Goal: Check status: Check status

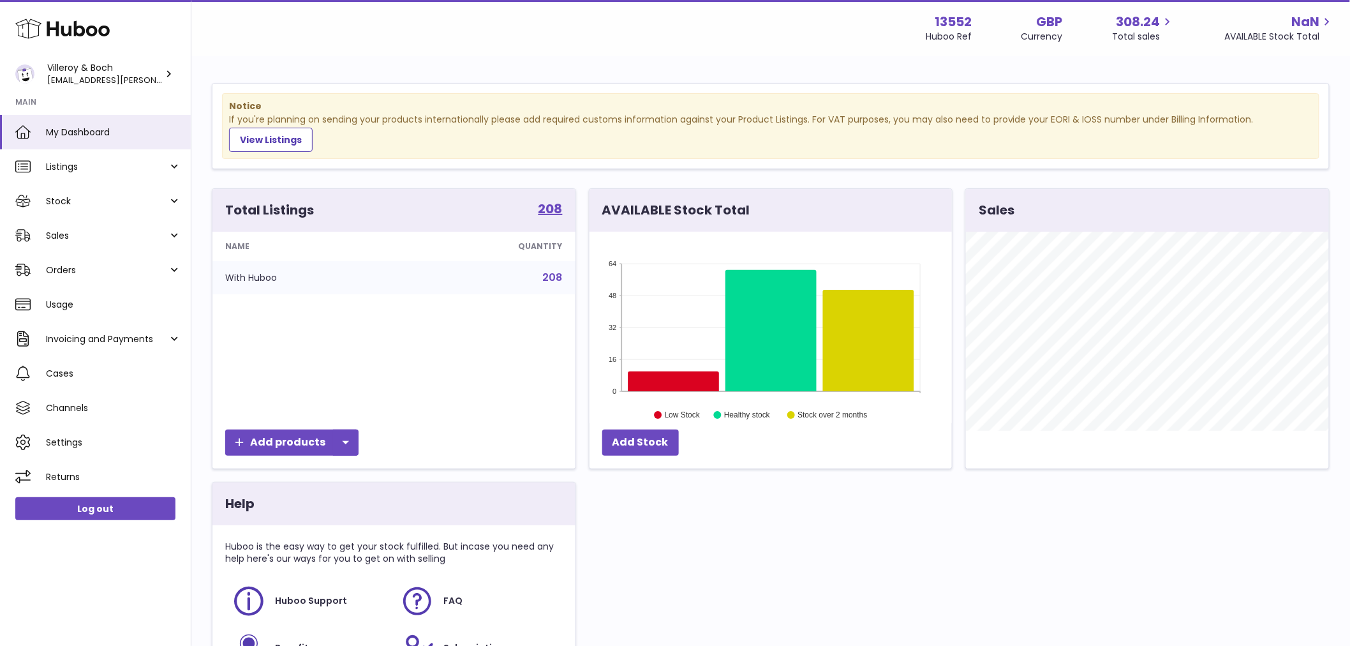
scroll to position [199, 362]
click at [117, 198] on span "Stock" at bounding box center [107, 201] width 122 height 12
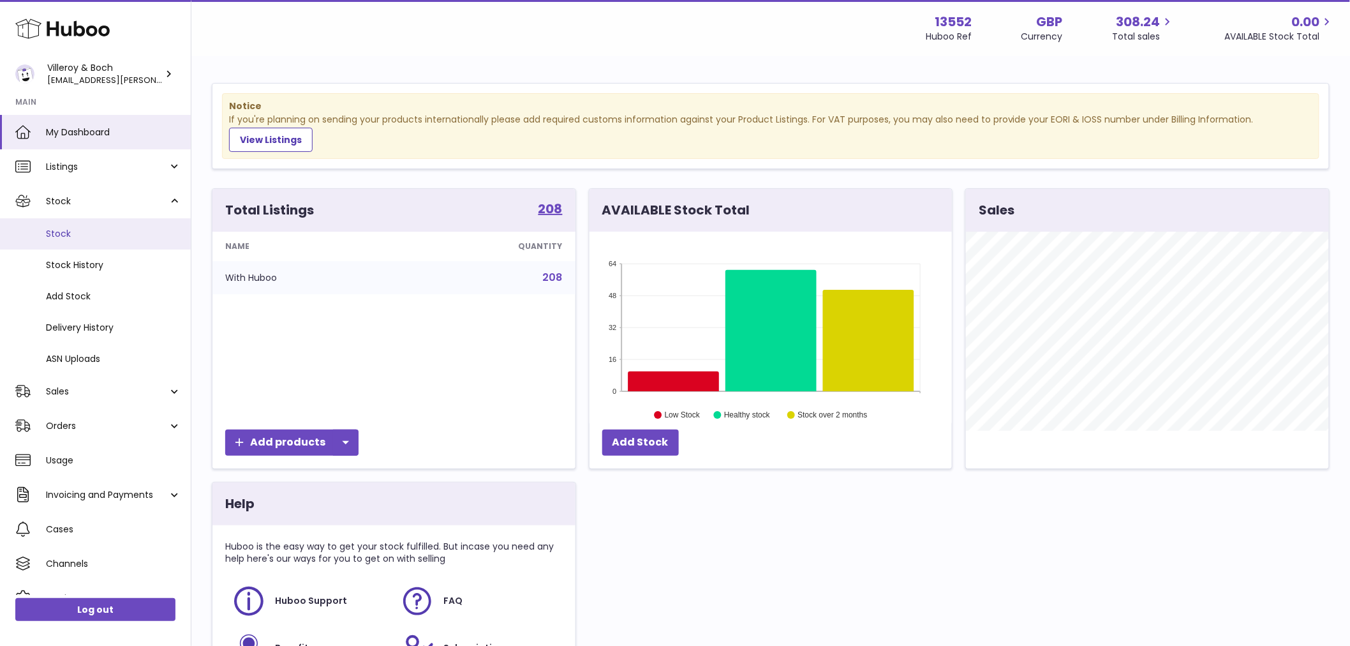
click at [84, 230] on span "Stock" at bounding box center [113, 234] width 135 height 12
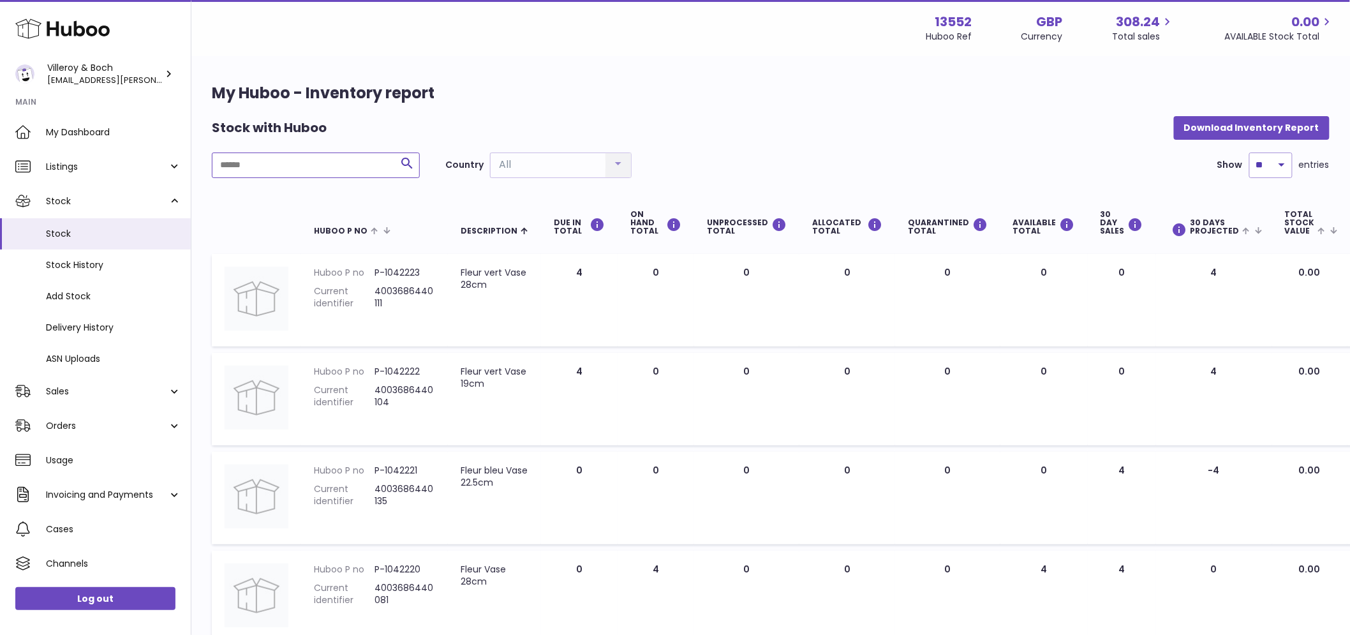
click at [326, 170] on input "text" at bounding box center [316, 165] width 208 height 26
paste input "*******"
type input "*******"
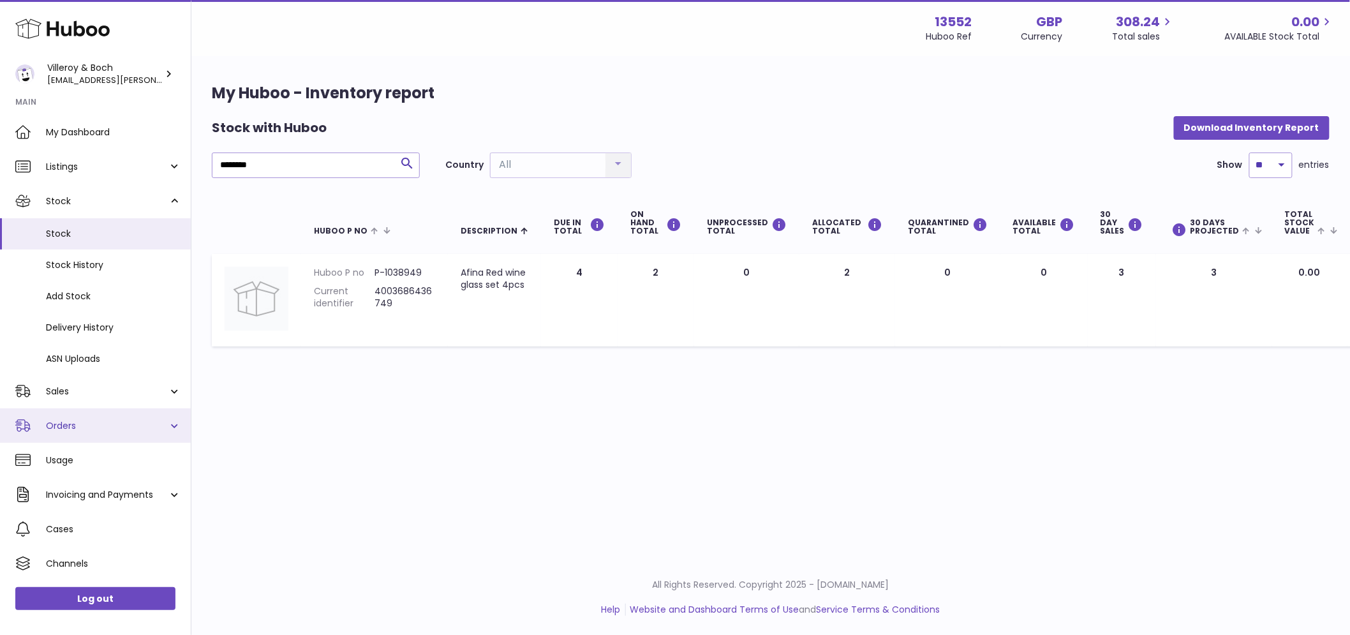
click at [68, 424] on span "Orders" at bounding box center [107, 426] width 122 height 12
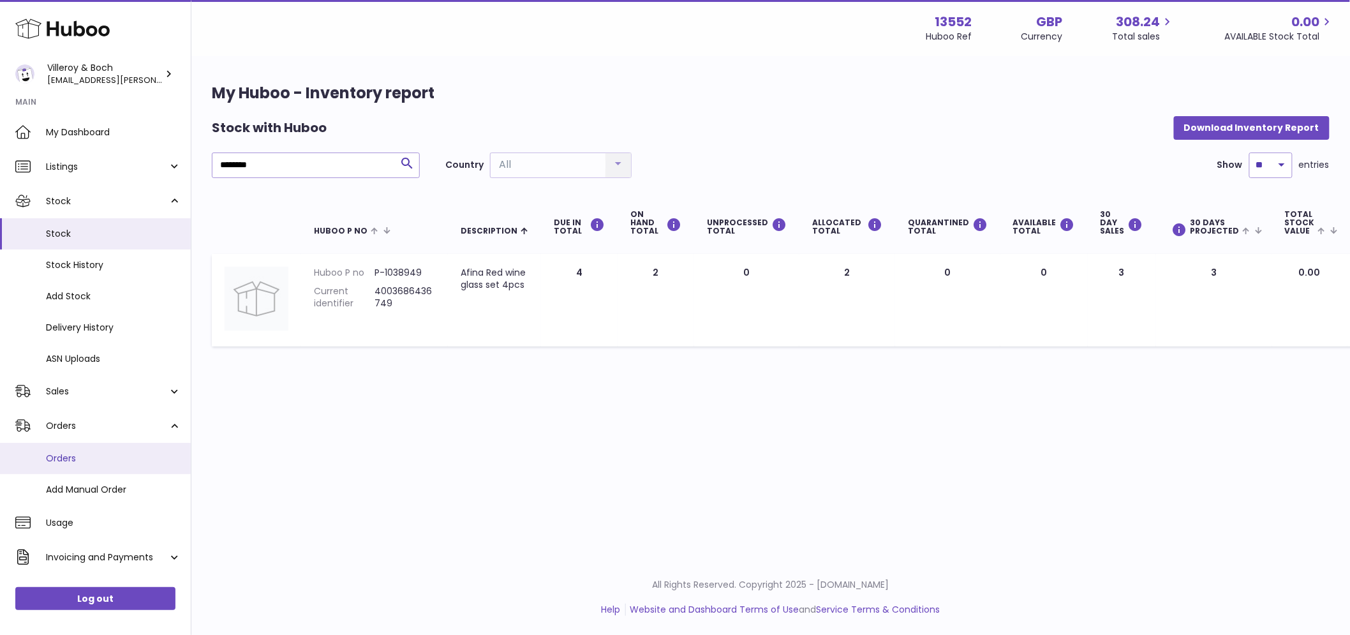
click at [68, 464] on span "Orders" at bounding box center [113, 458] width 135 height 12
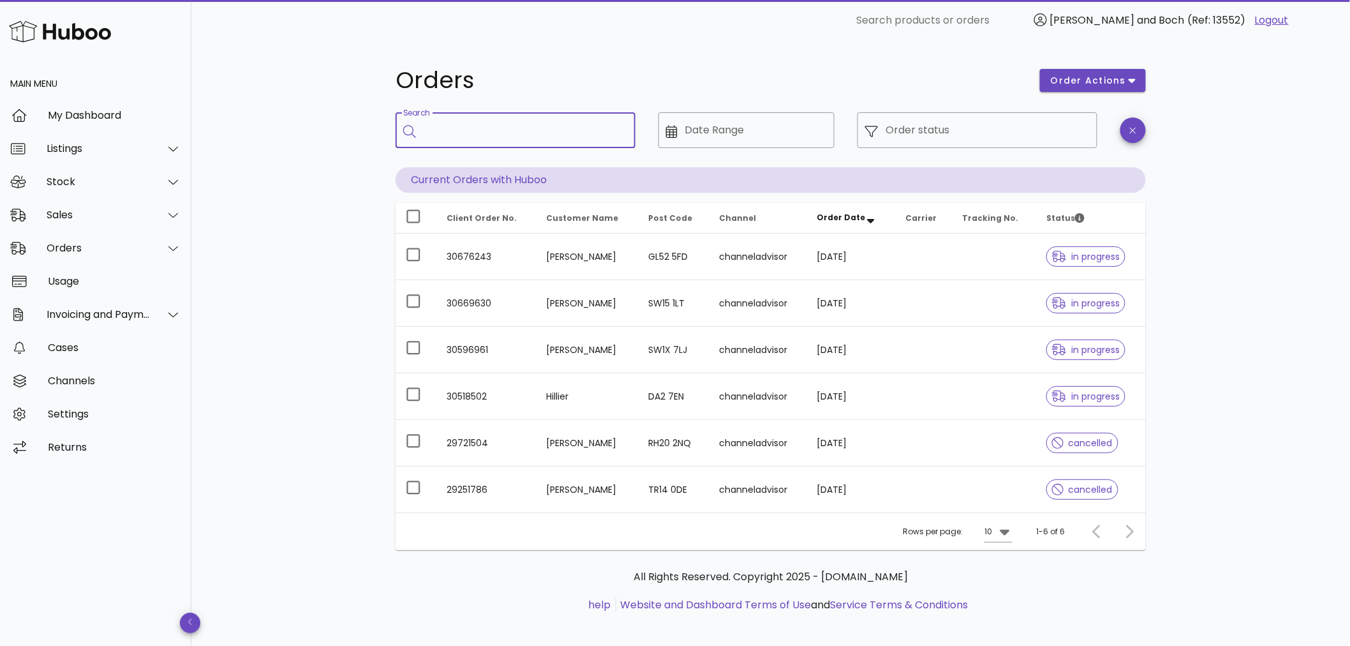
click at [476, 136] on input "Search" at bounding box center [525, 130] width 202 height 20
paste input "********"
type input "********"
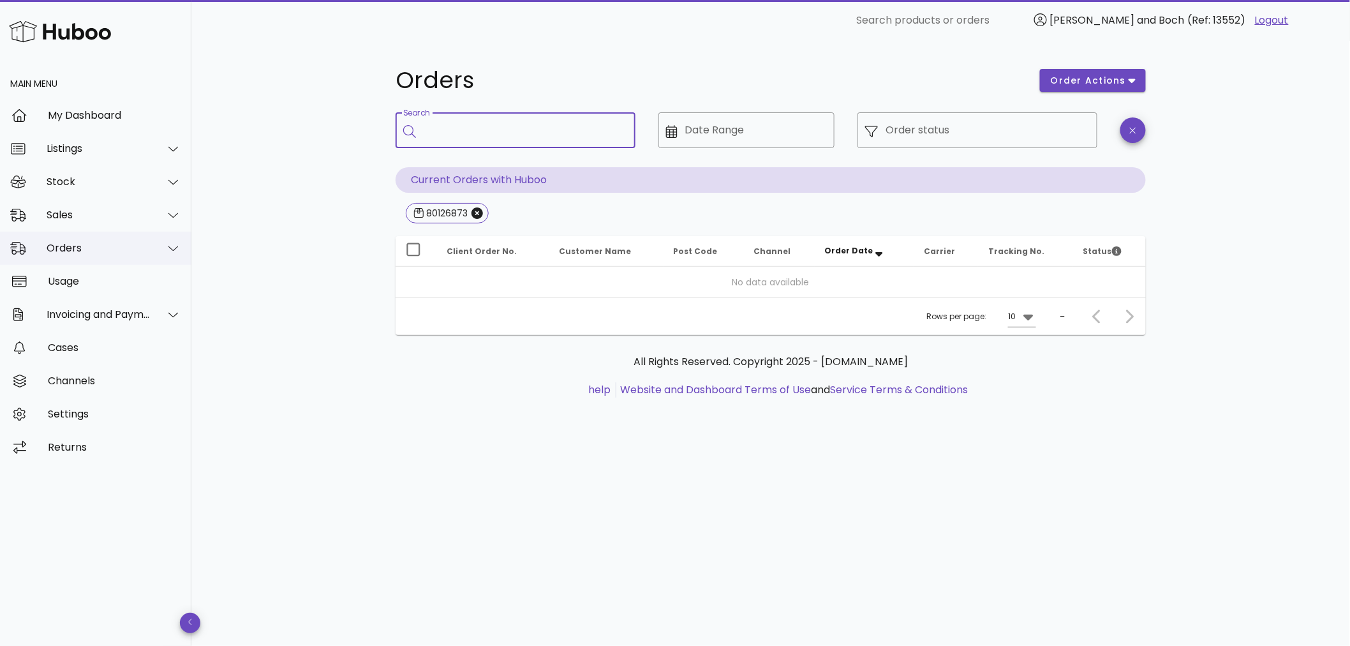
click at [68, 242] on div "Orders" at bounding box center [99, 248] width 104 height 12
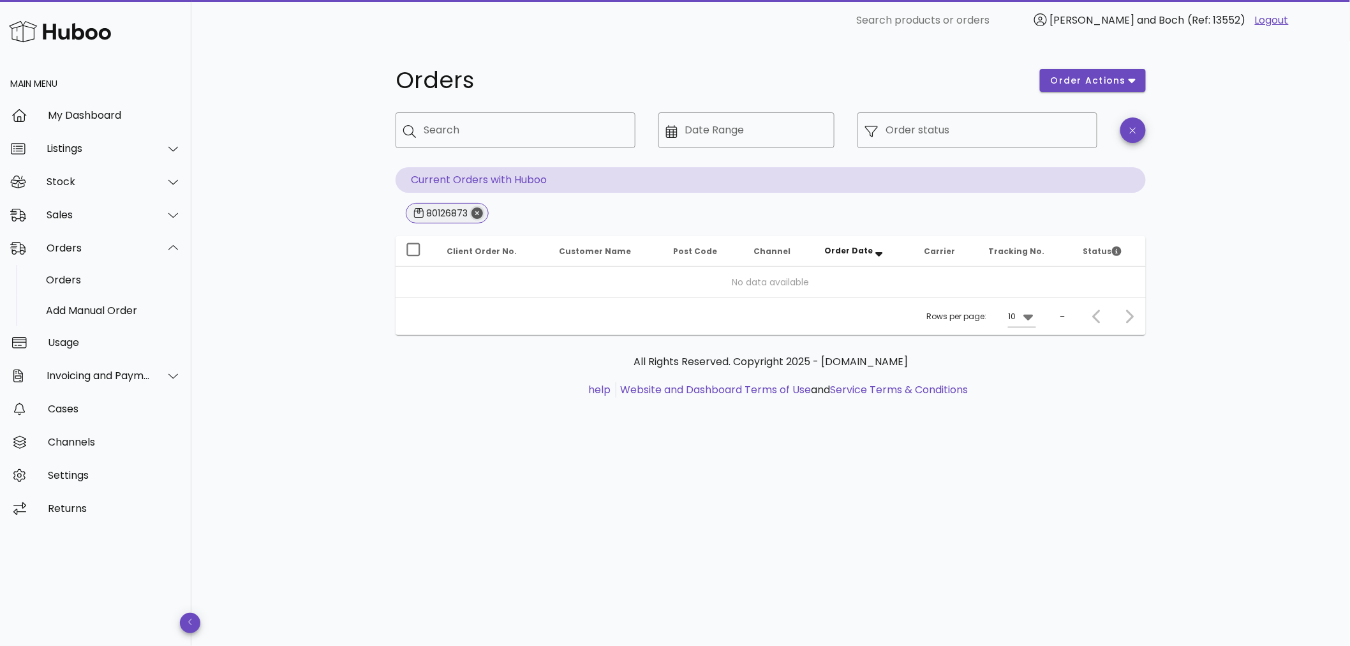
click at [475, 218] on icon "Close" at bounding box center [476, 212] width 11 height 11
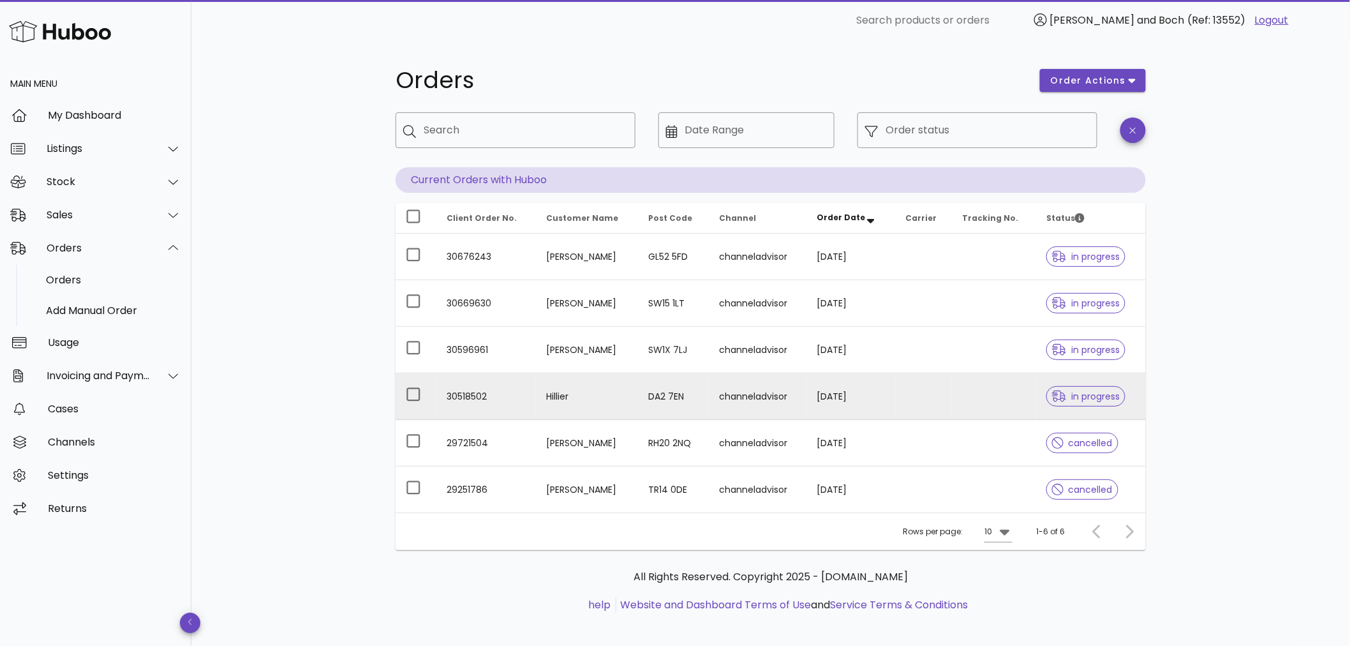
click at [461, 396] on td "30518502" at bounding box center [486, 396] width 100 height 47
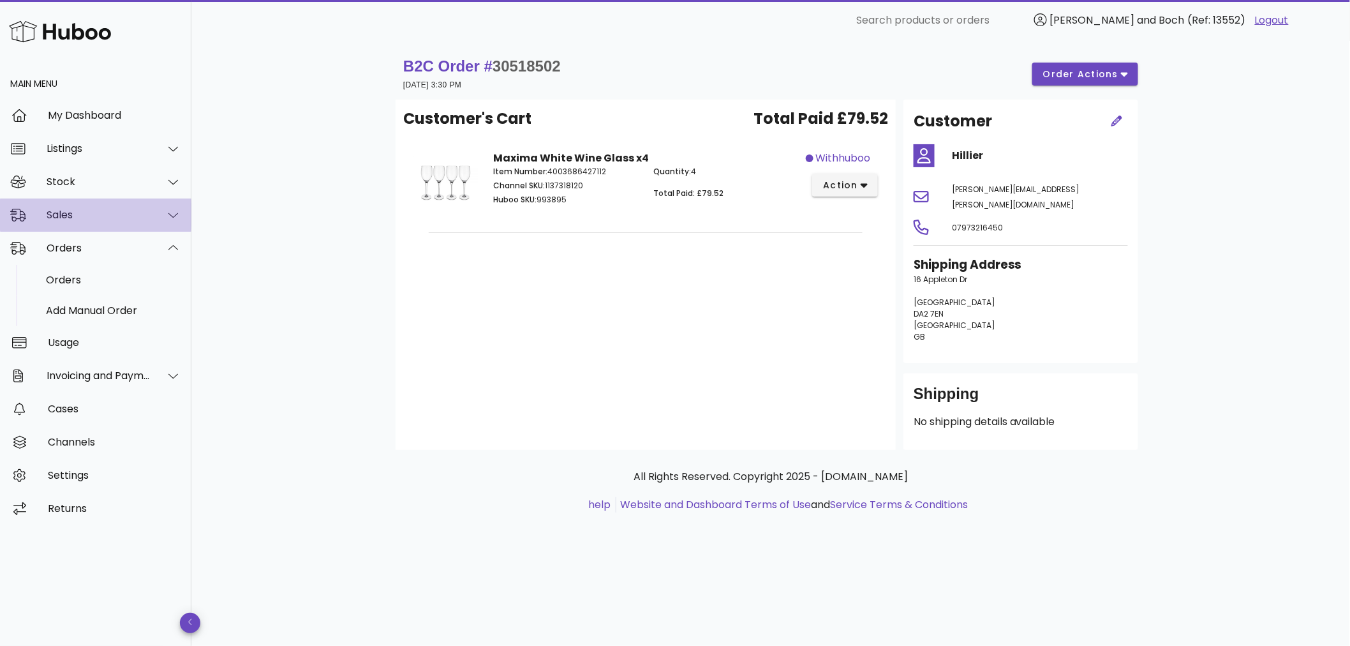
click at [71, 221] on div "Sales" at bounding box center [95, 214] width 191 height 33
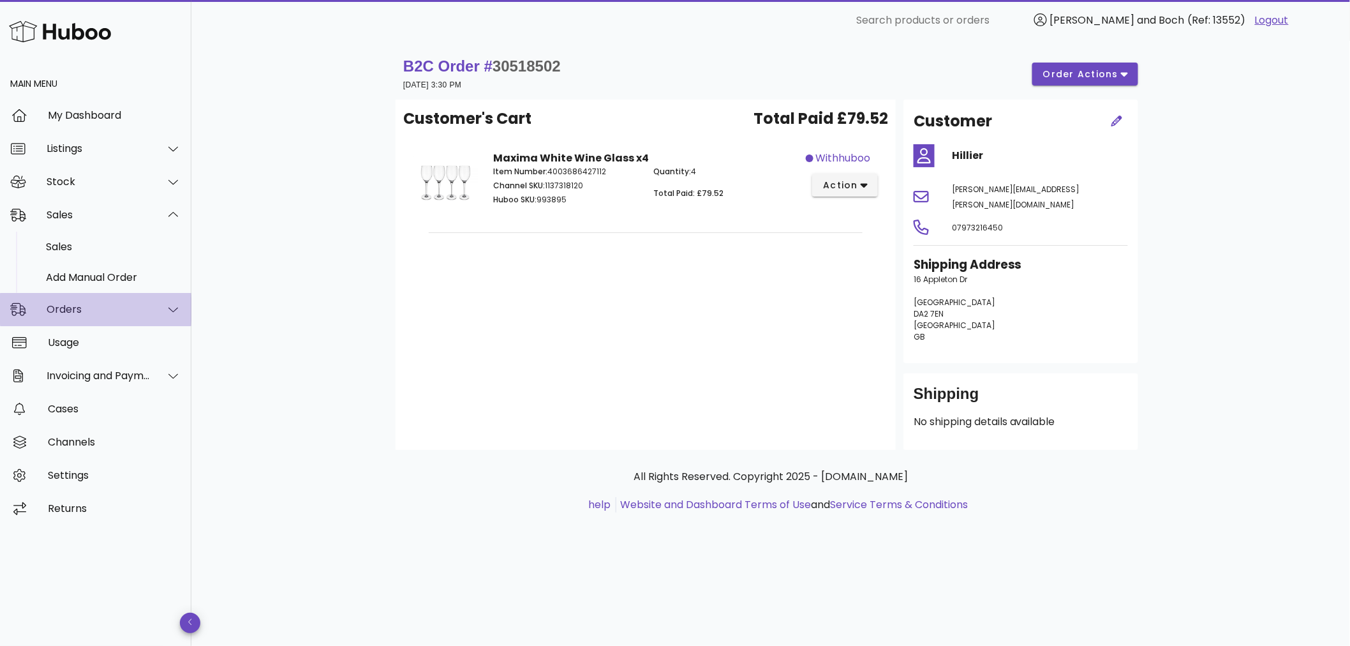
click at [66, 303] on div "Orders" at bounding box center [99, 309] width 104 height 12
click at [73, 215] on div "Sales" at bounding box center [99, 215] width 104 height 12
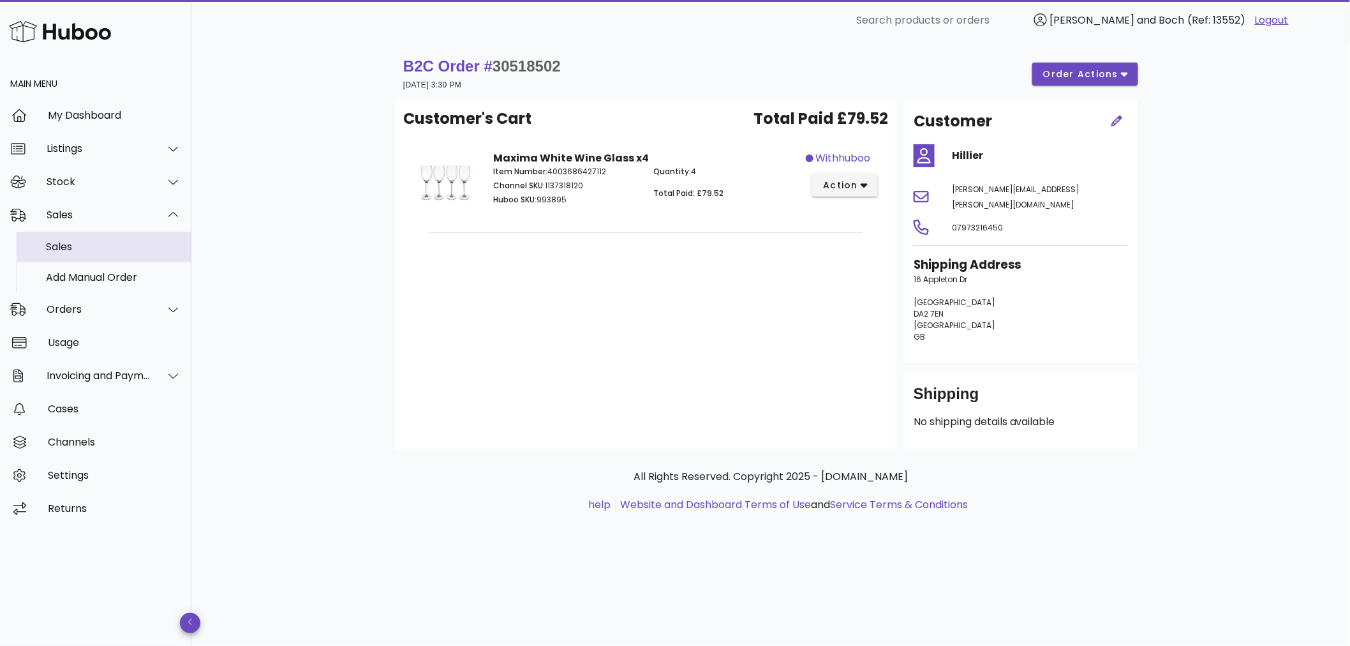
click at [68, 241] on div "Sales" at bounding box center [113, 246] width 135 height 12
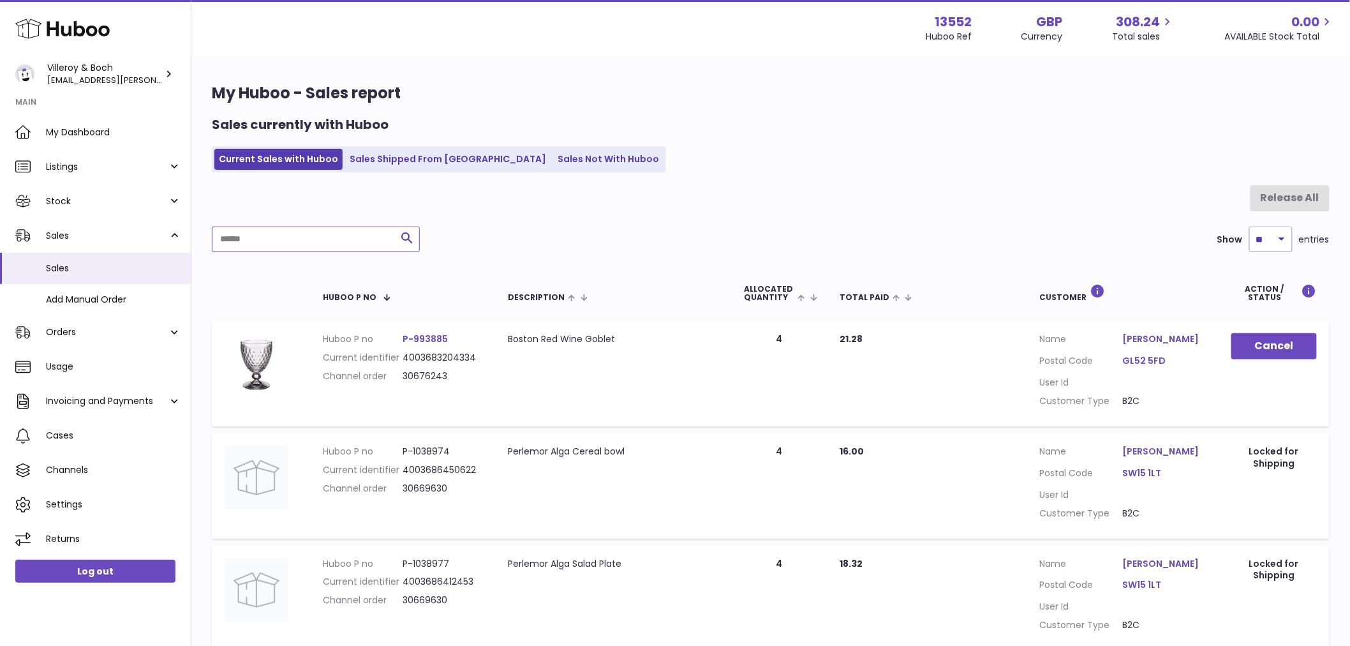
click at [269, 233] on input "text" at bounding box center [316, 239] width 208 height 26
paste input "********"
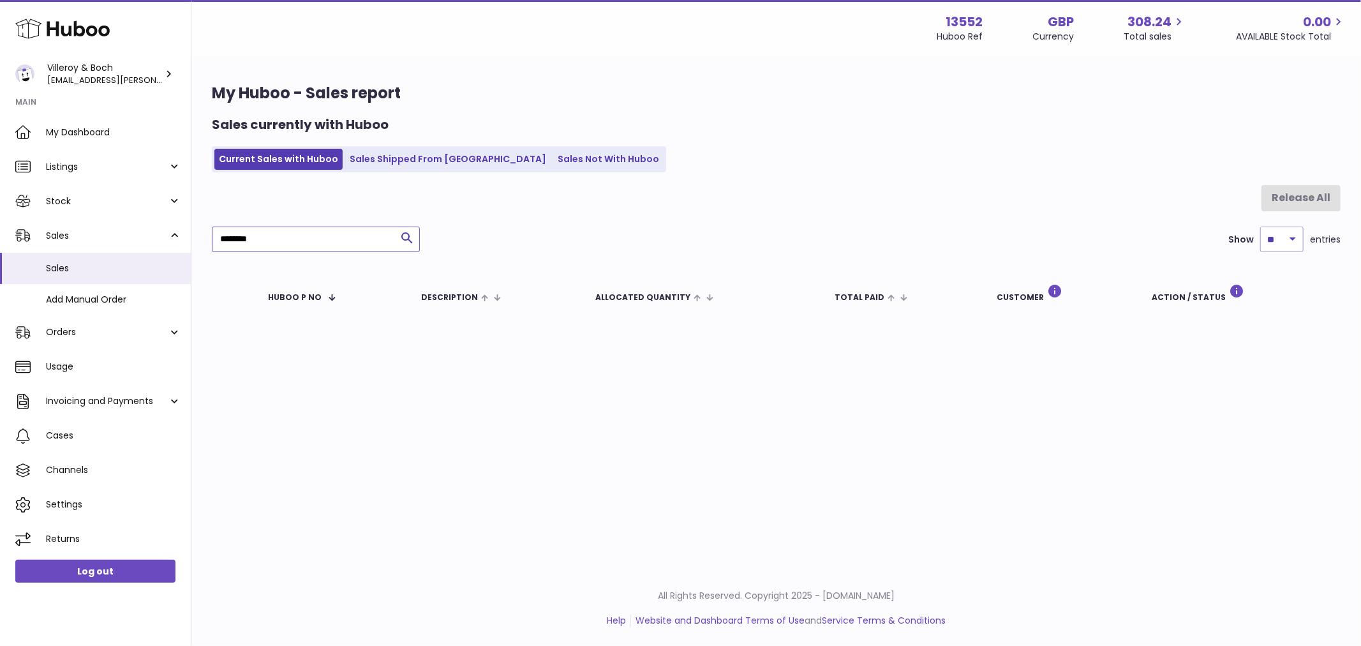
type input "********"
click at [1342, 292] on div "My Huboo - Sales report Sales currently with Huboo Current Sales with Huboo Sal…" at bounding box center [775, 201] width 1169 height 288
click at [887, 410] on div "Menu Huboo 13552 Huboo Ref GBP Currency 308.24 Total sales 0.00 AVAILABLE Stock…" at bounding box center [775, 285] width 1169 height 570
click at [249, 235] on input "********" at bounding box center [316, 239] width 208 height 26
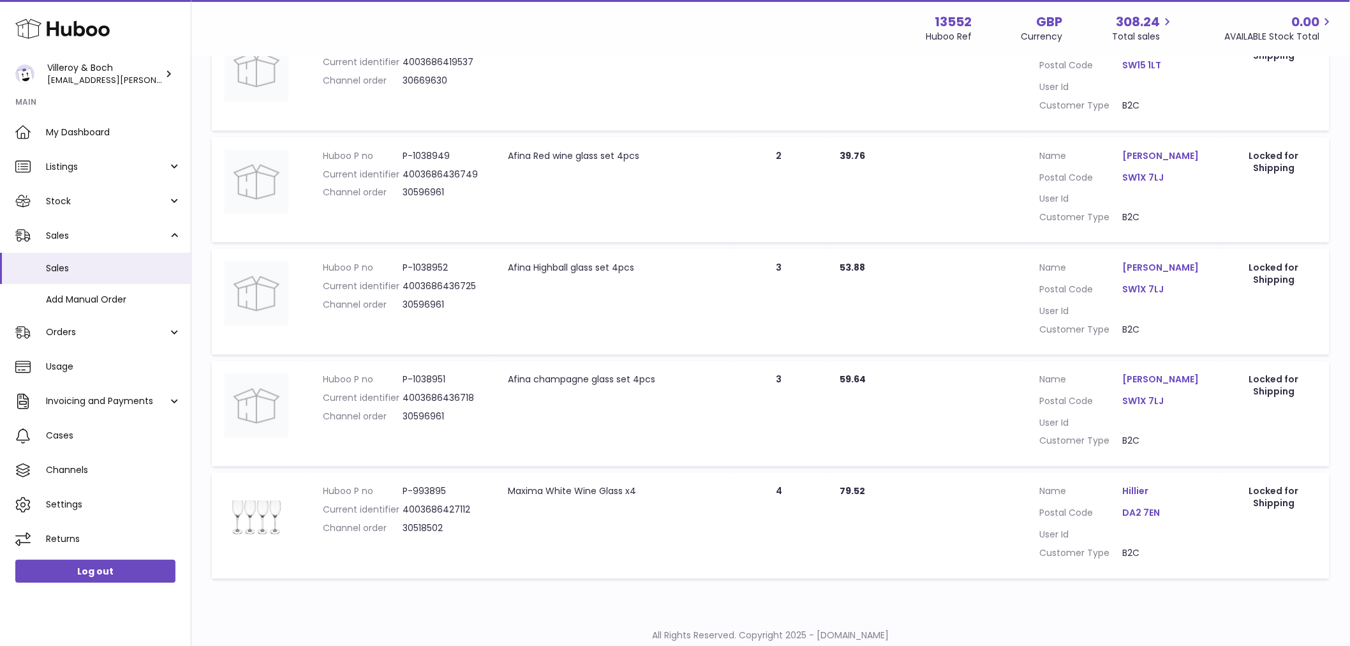
scroll to position [671, 0]
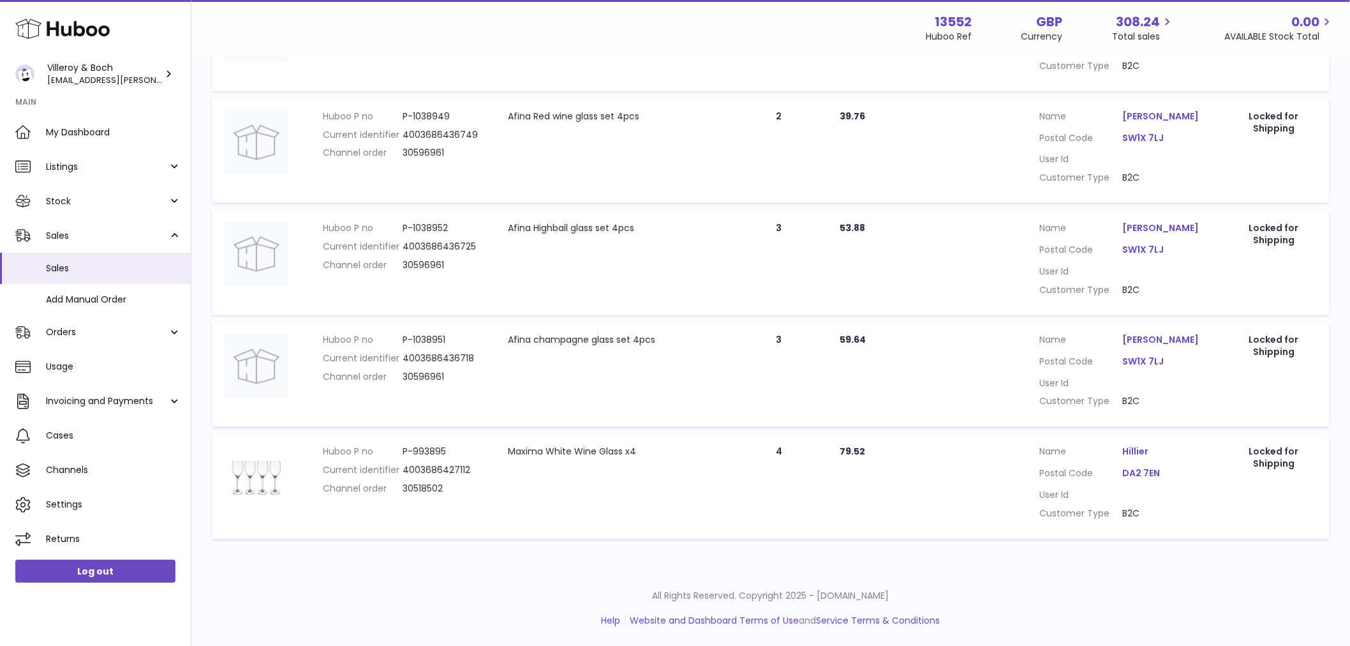
click at [1140, 448] on link "Hillier" at bounding box center [1164, 452] width 83 height 12
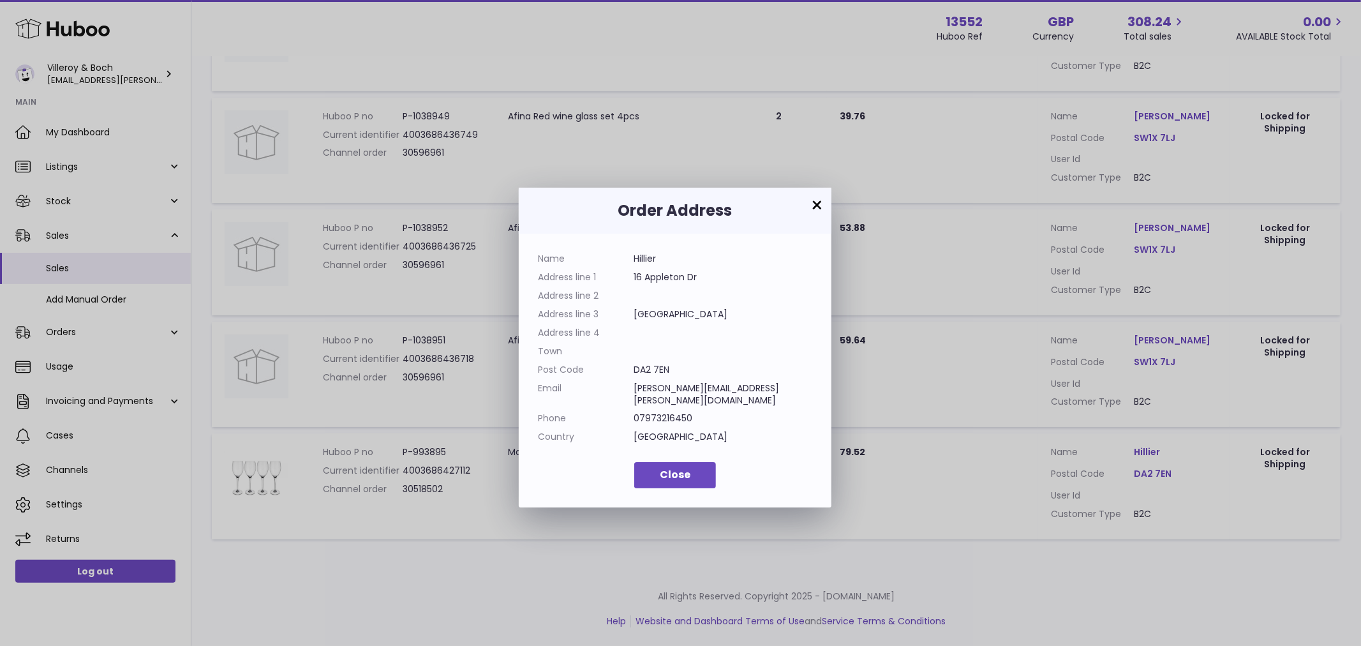
click at [822, 204] on button "×" at bounding box center [816, 205] width 15 height 15
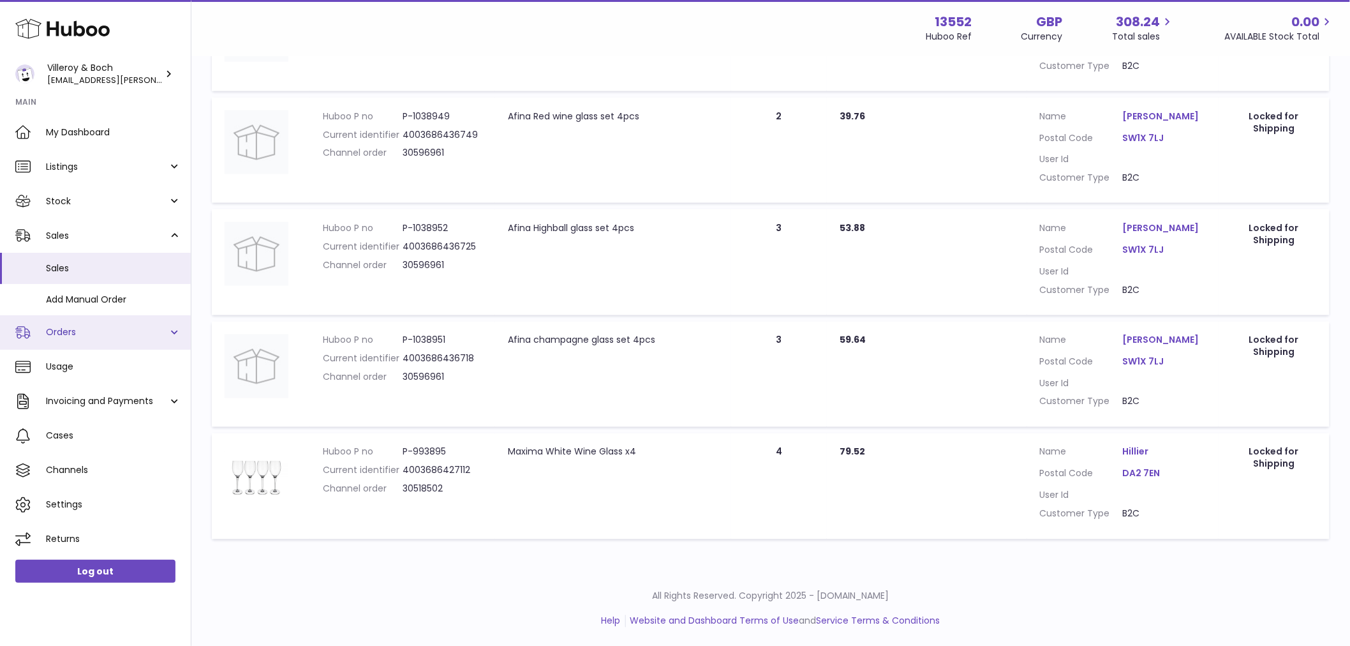
click at [93, 332] on span "Orders" at bounding box center [107, 332] width 122 height 12
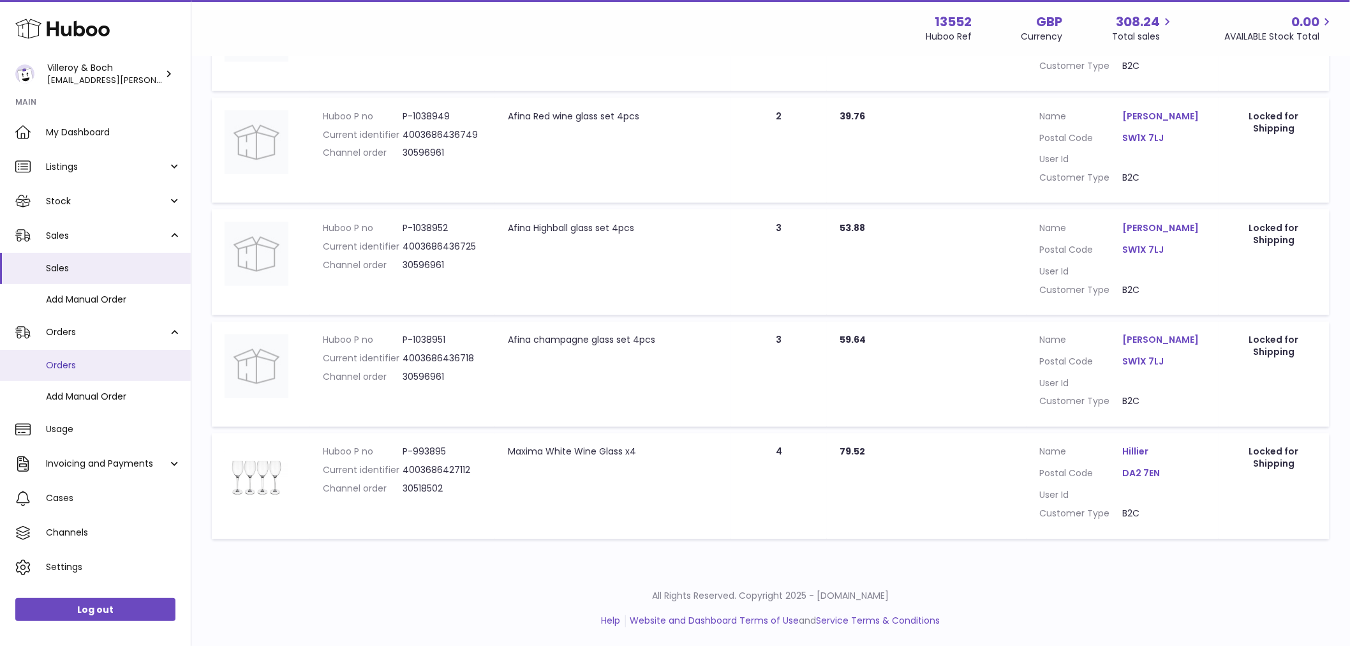
click at [91, 364] on span "Orders" at bounding box center [113, 365] width 135 height 12
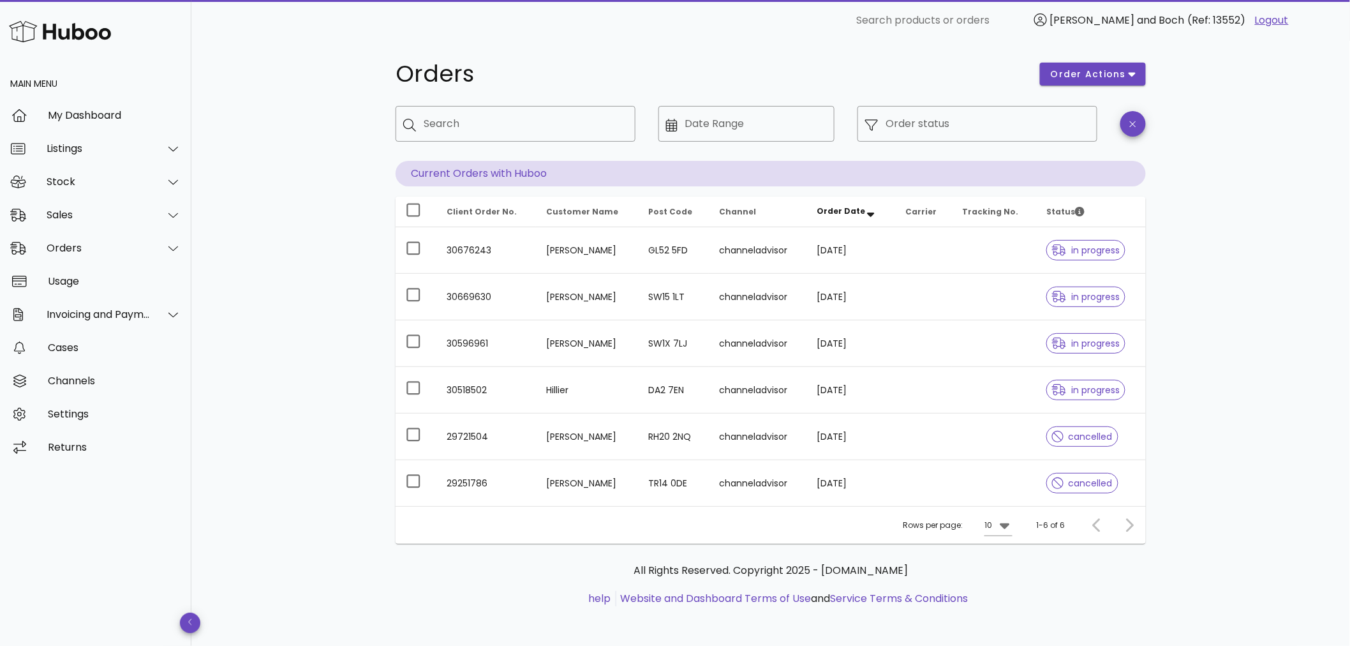
scroll to position [8, 0]
click at [910, 26] on input "Search products or orders" at bounding box center [936, 20] width 161 height 20
paste input "********"
type input "********"
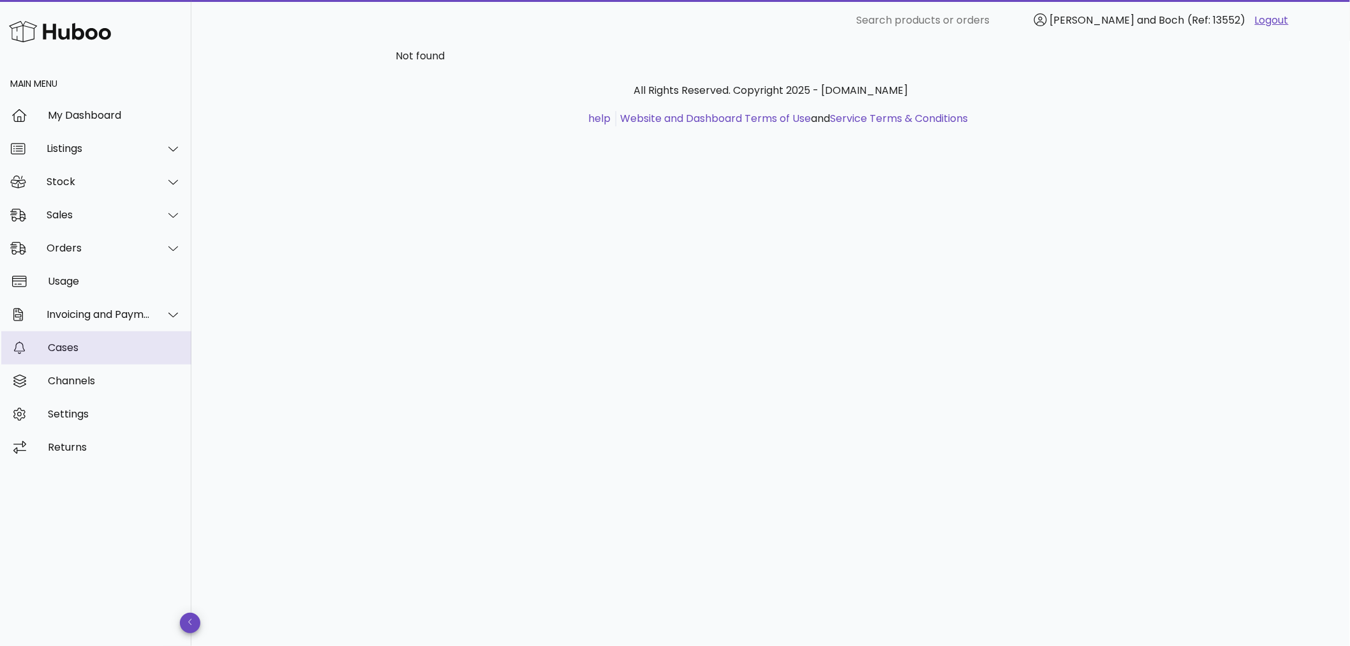
click at [78, 349] on div "Cases" at bounding box center [114, 347] width 133 height 12
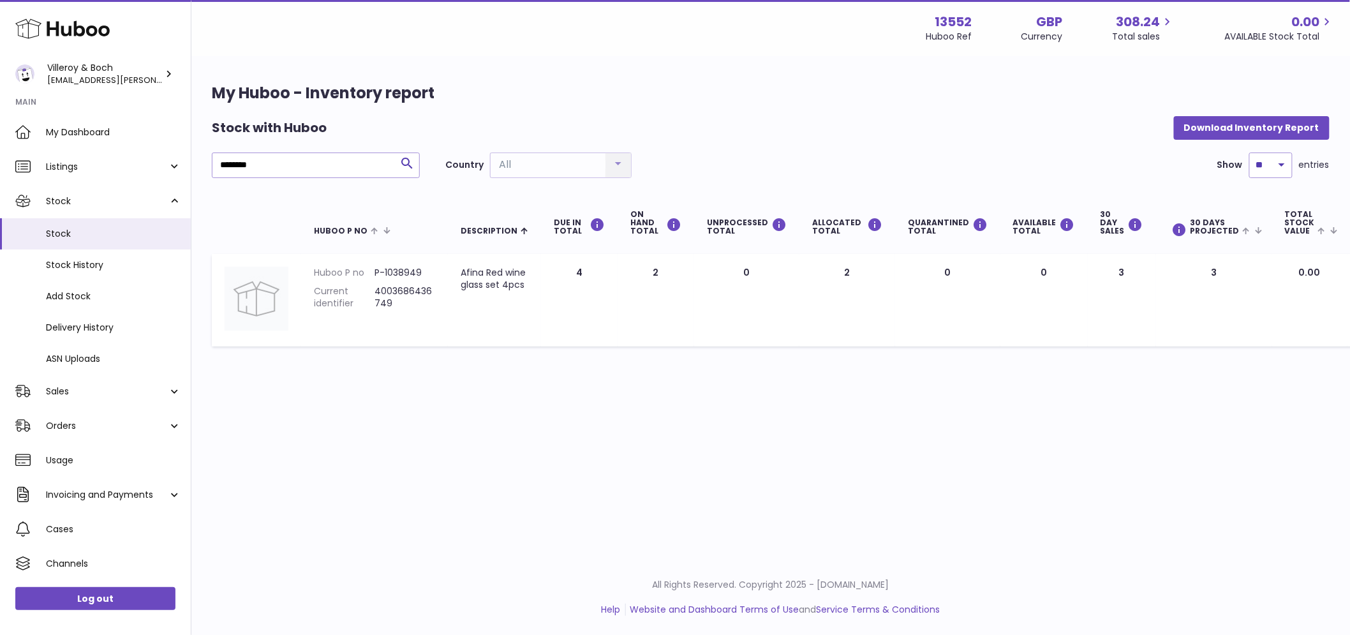
click at [410, 271] on dd "P-1038949" at bounding box center [404, 273] width 61 height 12
copy dd "1038949"
click at [1314, 418] on div "Menu Huboo 13552 Huboo Ref GBP Currency 308.24 Total sales 0.00 AVAILABLE Stock…" at bounding box center [770, 279] width 1158 height 559
click at [66, 385] on span "Sales" at bounding box center [107, 391] width 122 height 12
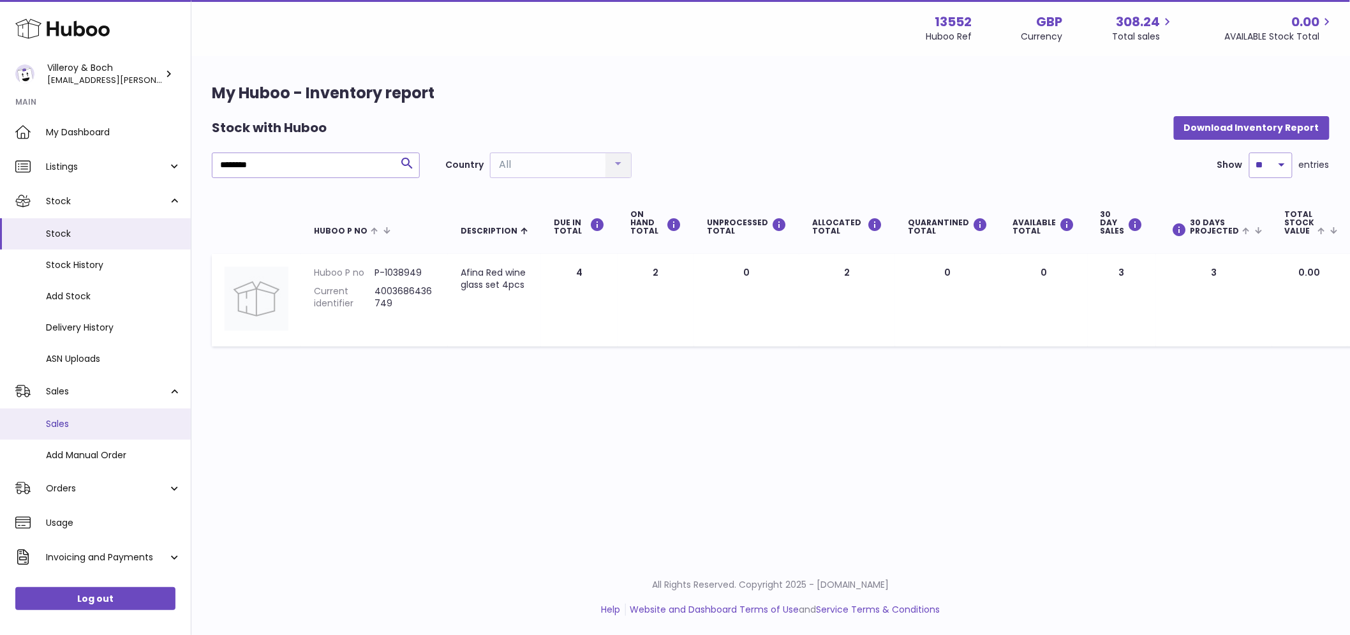
click at [52, 424] on span "Sales" at bounding box center [113, 424] width 135 height 12
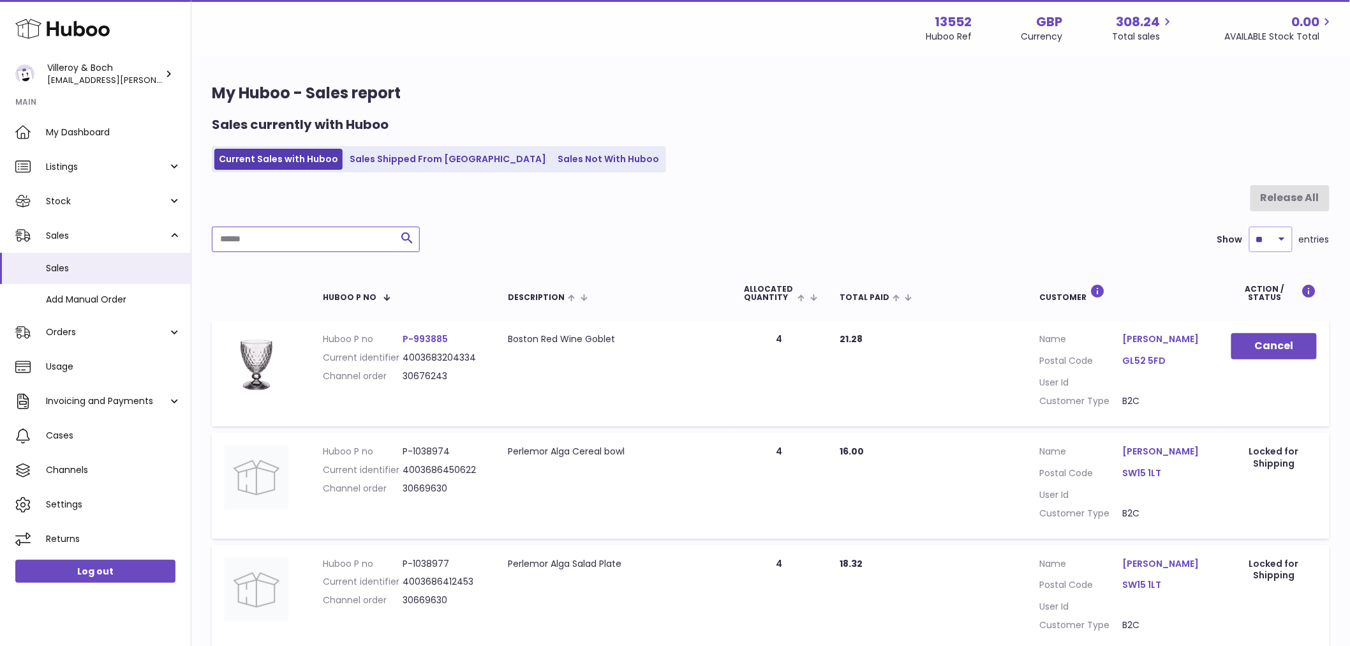
click at [219, 241] on input "text" at bounding box center [316, 239] width 208 height 26
paste input "********"
type input "********"
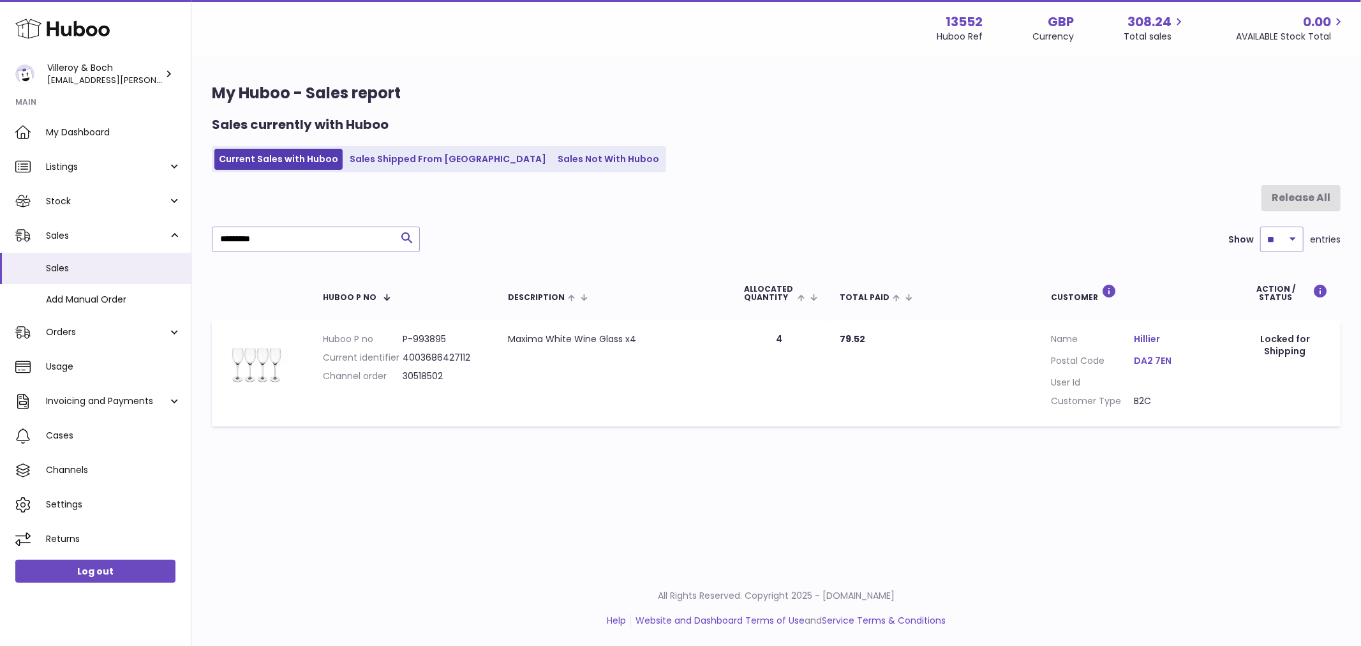
click at [430, 335] on dd "P-993895" at bounding box center [443, 339] width 80 height 12
copy dd "993895"
click at [1267, 517] on div "Menu Huboo 13552 Huboo Ref GBP Currency 308.24 Total sales 0.00 AVAILABLE Stock…" at bounding box center [775, 285] width 1169 height 570
drag, startPoint x: 1322, startPoint y: 514, endPoint x: 1206, endPoint y: 480, distance: 120.9
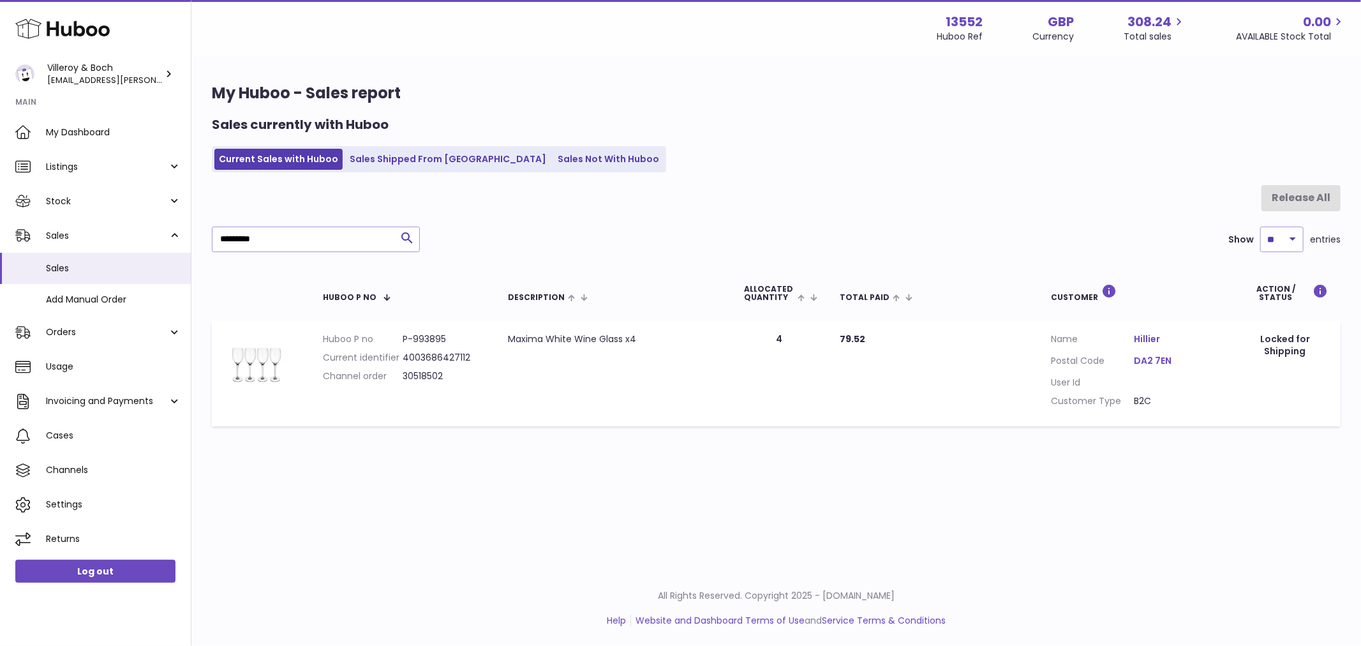
click at [1322, 514] on div "Menu Huboo 13552 Huboo Ref GBP Currency 308.24 Total sales 0.00 AVAILABLE Stock…" at bounding box center [775, 285] width 1169 height 570
click at [425, 333] on dd "P-993895" at bounding box center [443, 339] width 80 height 12
click at [427, 333] on dd "P-993895" at bounding box center [443, 339] width 80 height 12
copy dd "993895"
click at [92, 211] on link "Stock" at bounding box center [95, 201] width 191 height 34
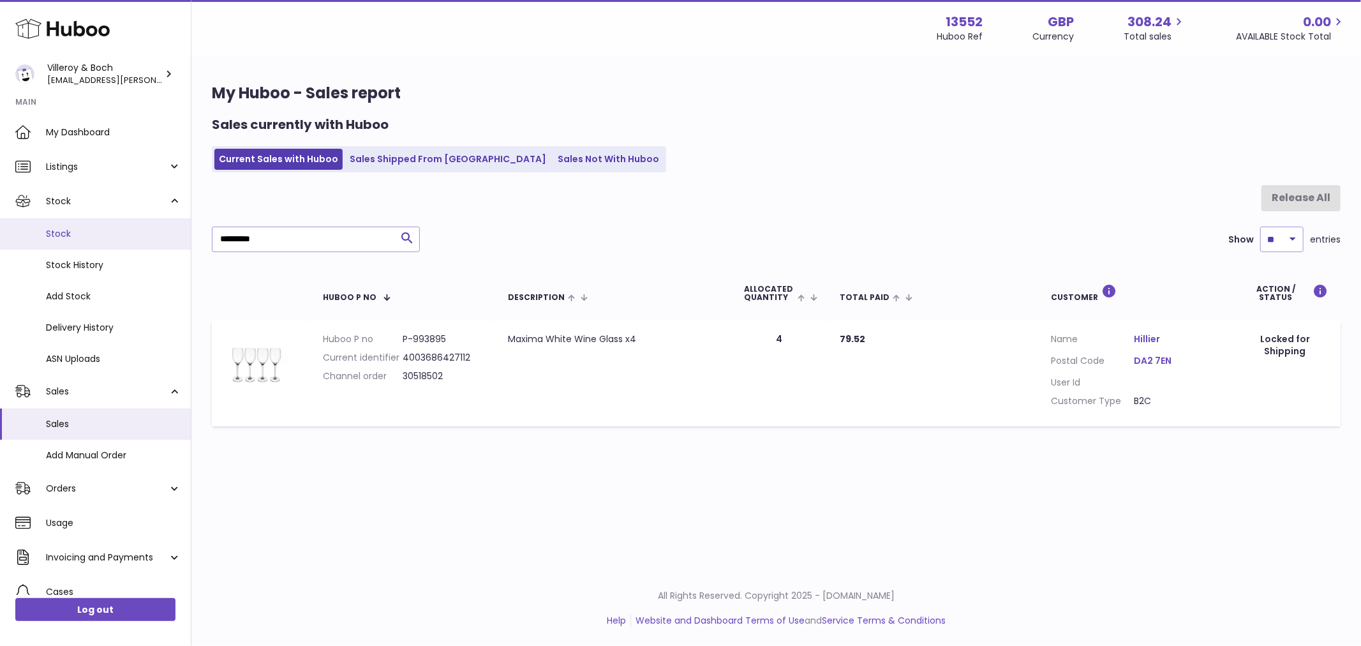
click at [85, 232] on span "Stock" at bounding box center [113, 234] width 135 height 12
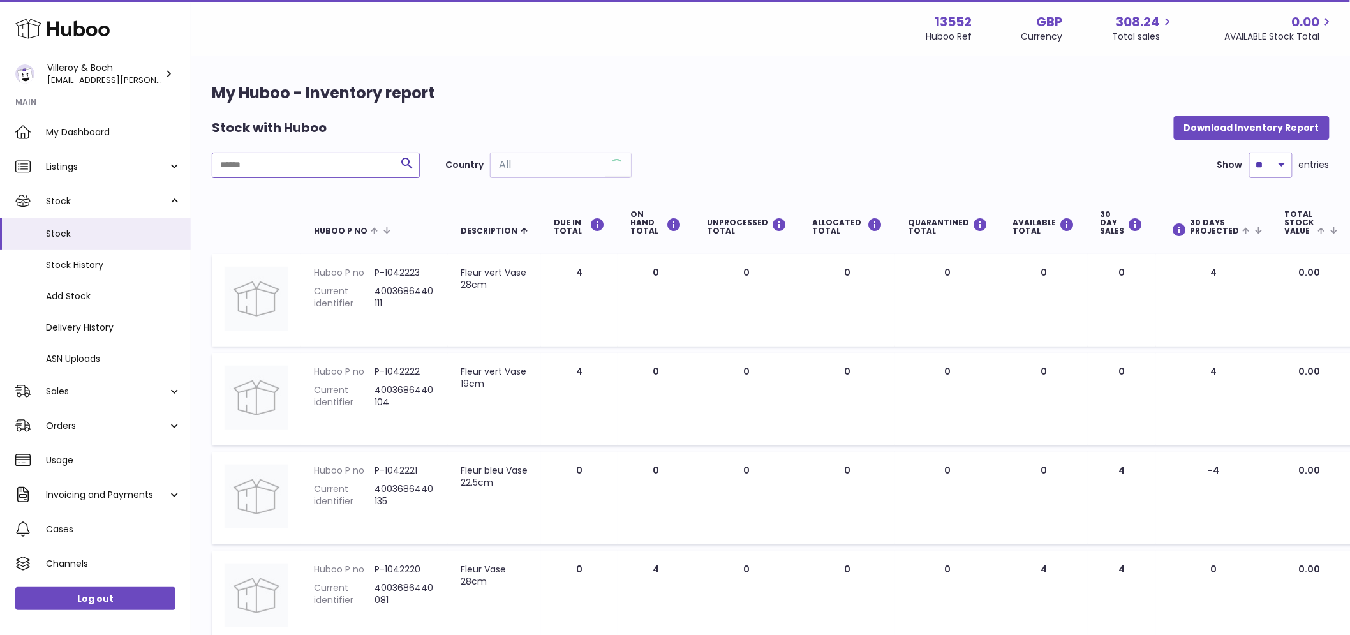
click at [256, 154] on input "text" at bounding box center [316, 165] width 208 height 26
paste input "******"
type input "******"
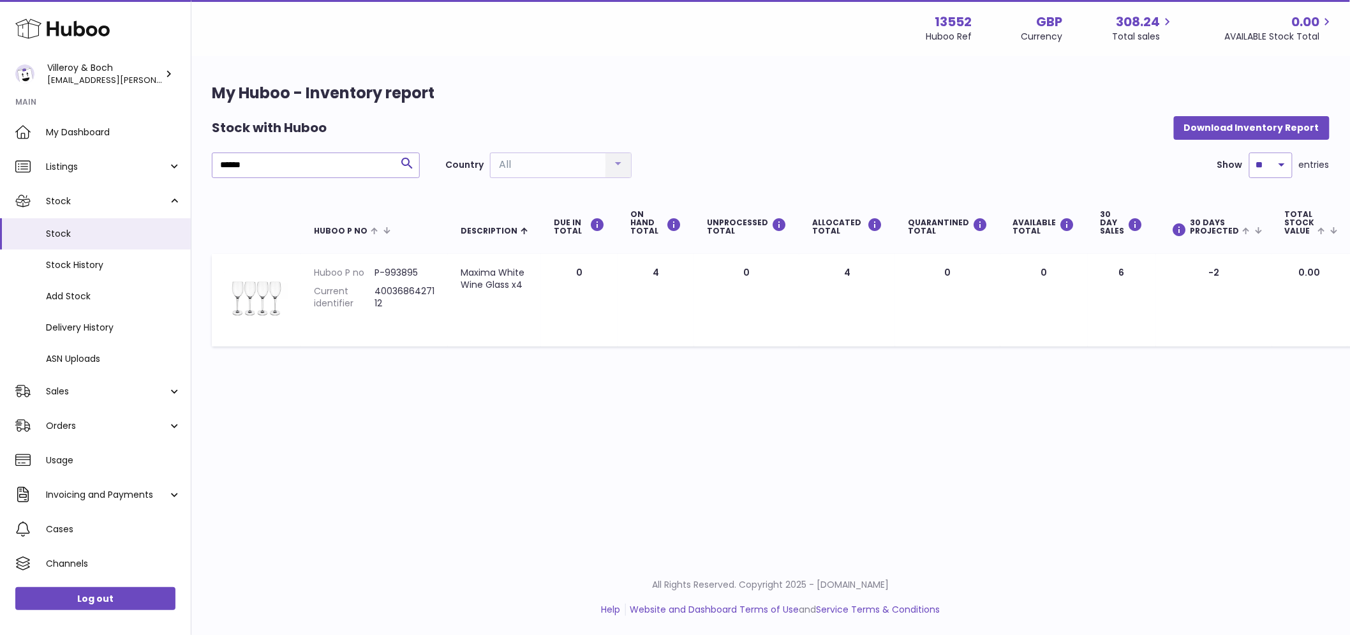
click at [552, 422] on div "Menu Huboo 13552 Huboo Ref GBP Currency 308.24 Total sales 0.00 AVAILABLE Stock…" at bounding box center [770, 279] width 1158 height 559
click at [889, 444] on div "Menu Huboo 13552 Huboo Ref GBP Currency 308.24 Total sales 0.00 AVAILABLE Stock…" at bounding box center [770, 279] width 1158 height 559
click at [71, 428] on span "Orders" at bounding box center [107, 426] width 122 height 12
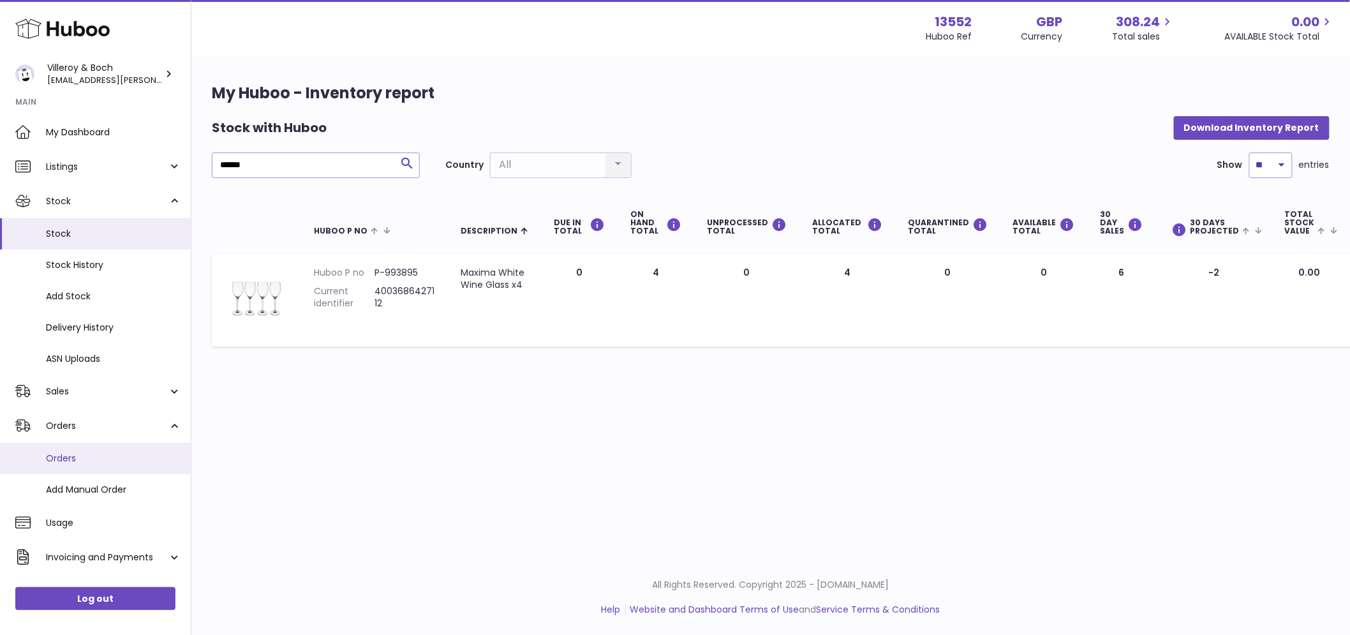
click at [73, 448] on link "Orders" at bounding box center [95, 458] width 191 height 31
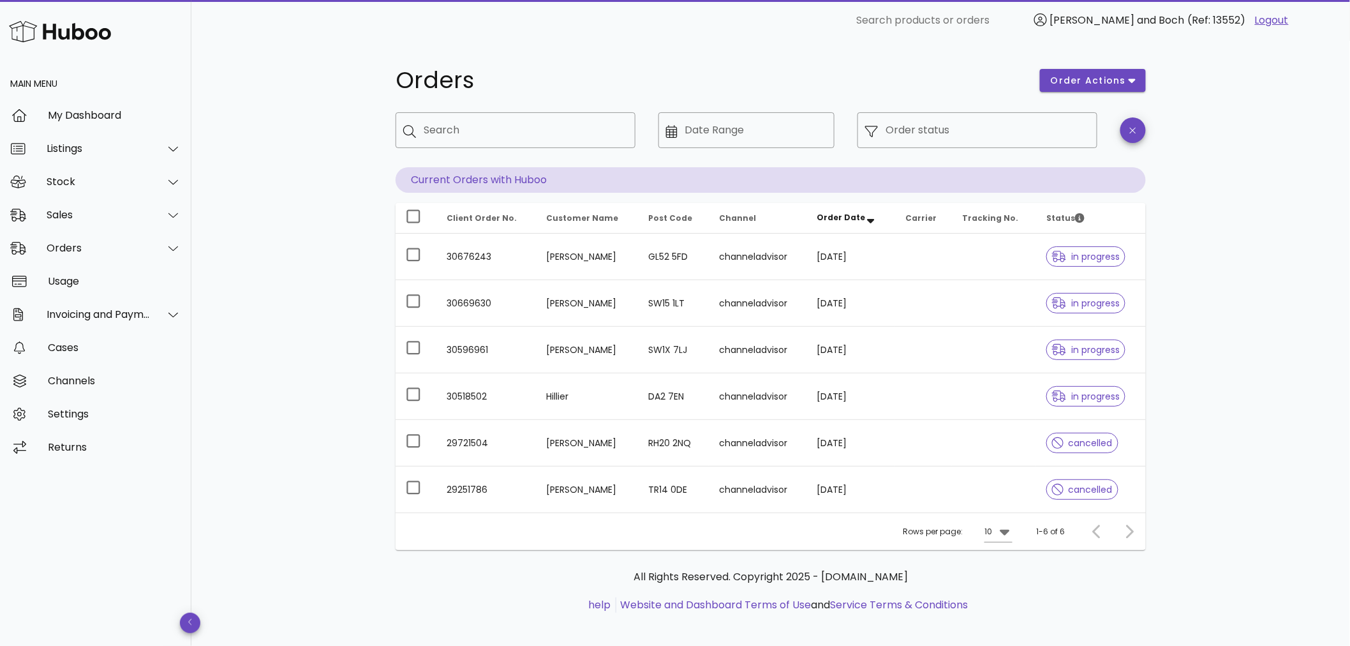
click at [1276, 462] on div "Orders order actions ​ Search ​ Date Range ​ Order status Current Orders with H…" at bounding box center [770, 347] width 1158 height 612
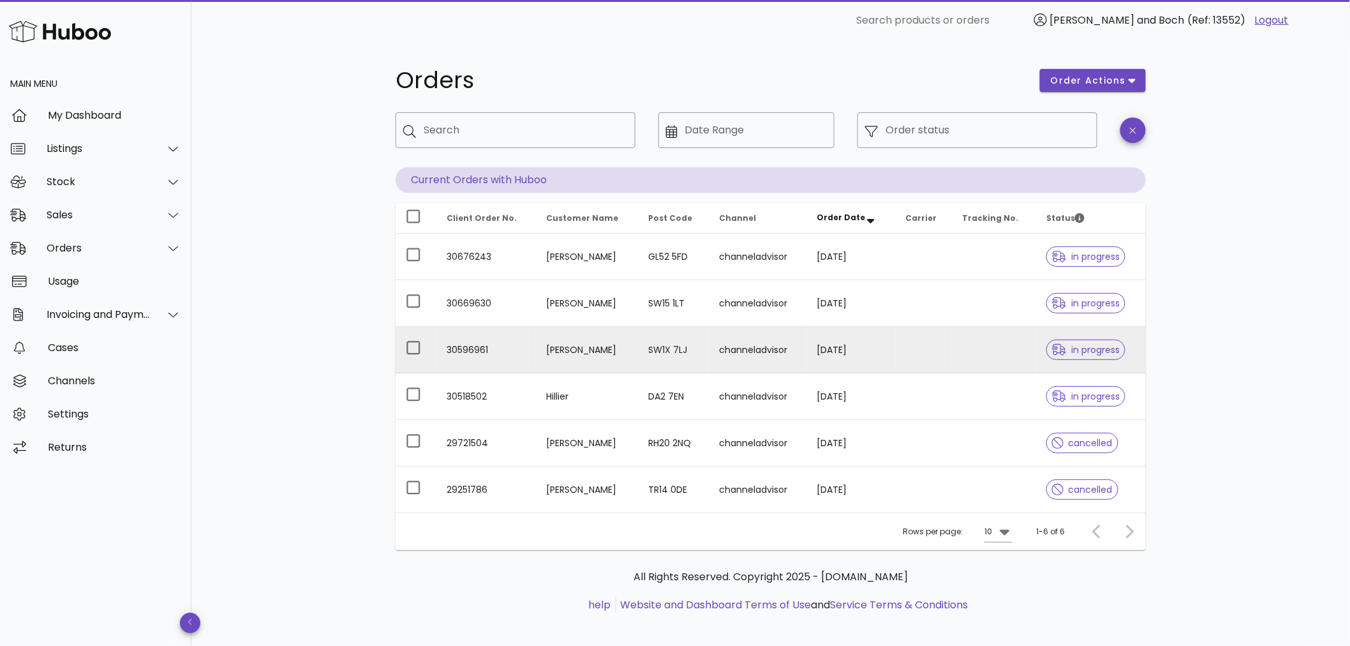
click at [709, 358] on td "channeladvisor" at bounding box center [758, 350] width 98 height 47
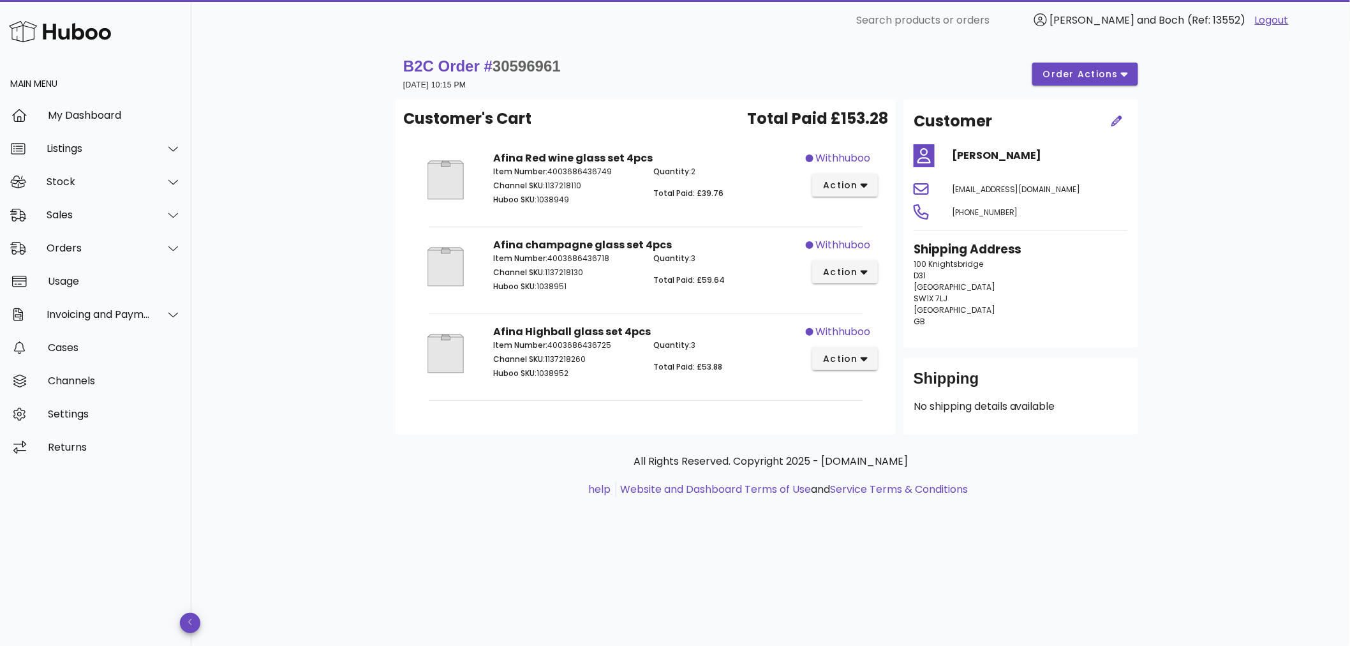
click at [538, 72] on span "30596961" at bounding box center [526, 65] width 68 height 17
copy span "30596961"
click at [672, 86] on div "B2C Order # 30596961 [DATE] 10:15 PM order actions" at bounding box center [770, 74] width 735 height 36
click at [75, 352] on div "Cases" at bounding box center [114, 347] width 133 height 12
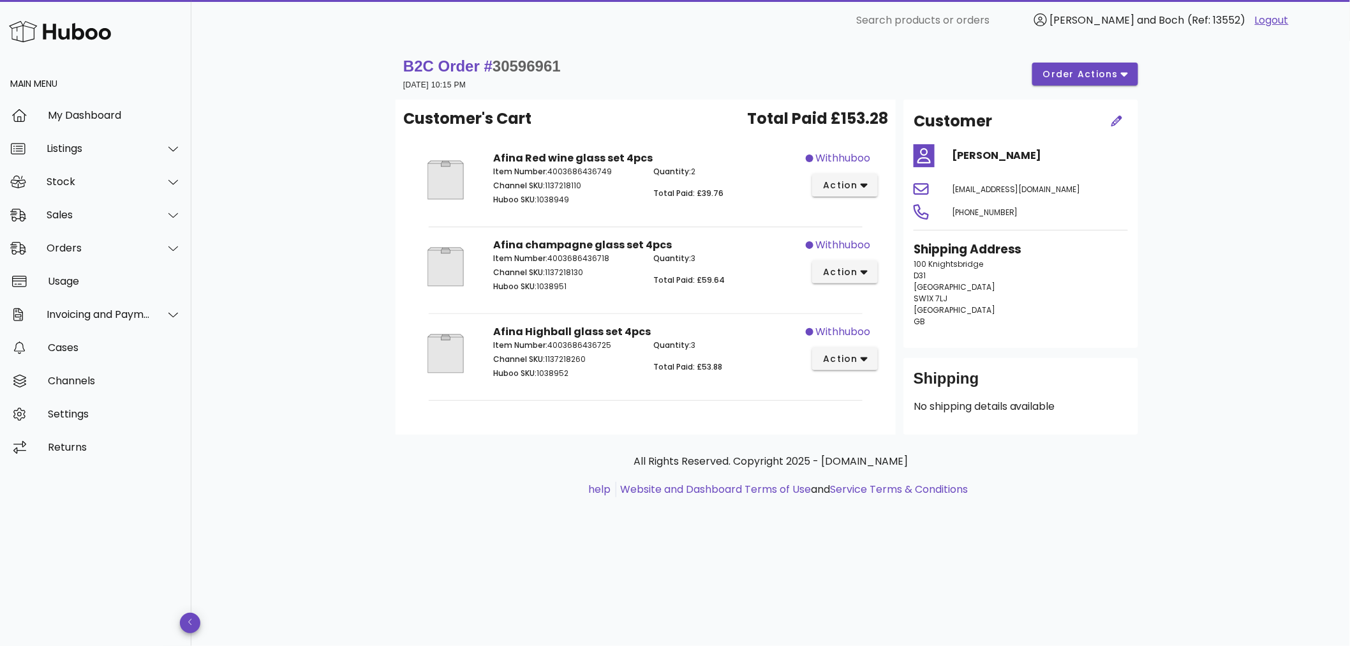
click at [1208, 315] on div "B2C Order # 30596961 [DATE] 10:15 PM order actions Customer's Cart Total Paid £…" at bounding box center [770, 343] width 1158 height 605
click at [1242, 290] on div "B2C Order # 30596961 [DATE] 10:15 PM order actions Customer's Cart Total Paid £…" at bounding box center [770, 343] width 1158 height 605
click at [1104, 77] on span "order actions" at bounding box center [1080, 74] width 77 height 13
click at [1241, 158] on div "B2C Order # 30596961 [DATE] 10:15 PM order actions Customer's Cart Total Paid £…" at bounding box center [770, 343] width 1158 height 605
click at [87, 345] on div "Cases" at bounding box center [114, 347] width 133 height 12
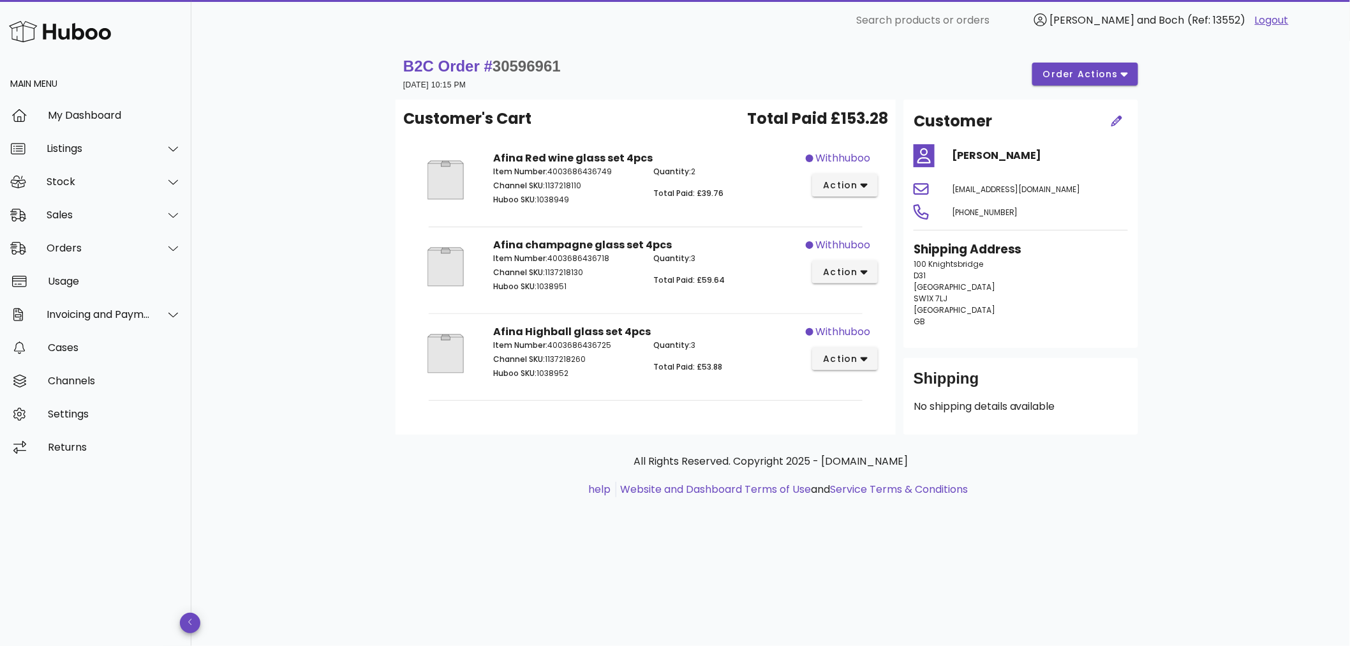
click at [1141, 478] on div "All Rights Reserved. Copyright 2025 - [DOMAIN_NAME] help Website and Dashboard …" at bounding box center [770, 482] width 750 height 96
click at [534, 60] on span "30596961" at bounding box center [526, 65] width 68 height 17
copy span "30596961"
click at [1246, 221] on div "B2C Order # 30596961 [DATE] 10:15 PM order actions Customer's Cart Total Paid £…" at bounding box center [770, 343] width 1158 height 605
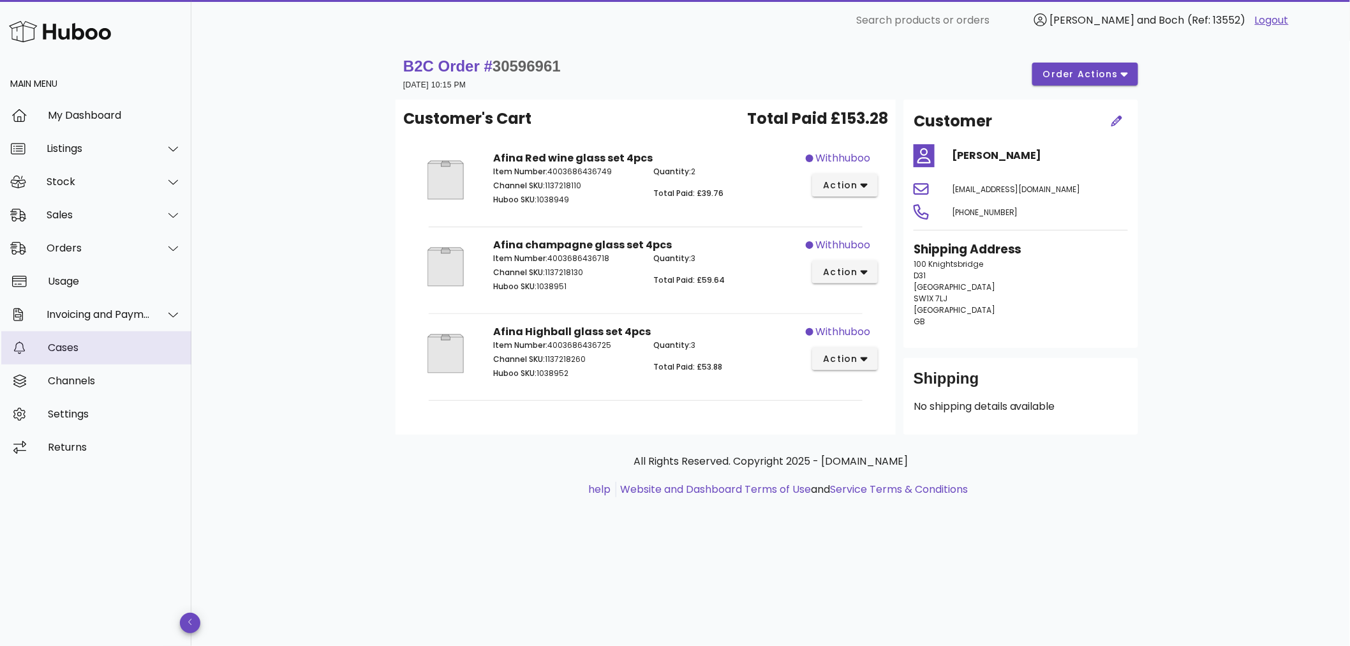
click at [107, 347] on div "Cases" at bounding box center [114, 347] width 133 height 12
